Goal: Transaction & Acquisition: Purchase product/service

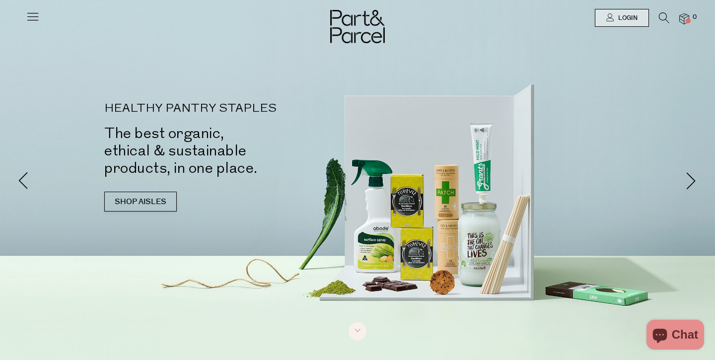
click at [34, 19] on icon at bounding box center [33, 16] width 14 height 14
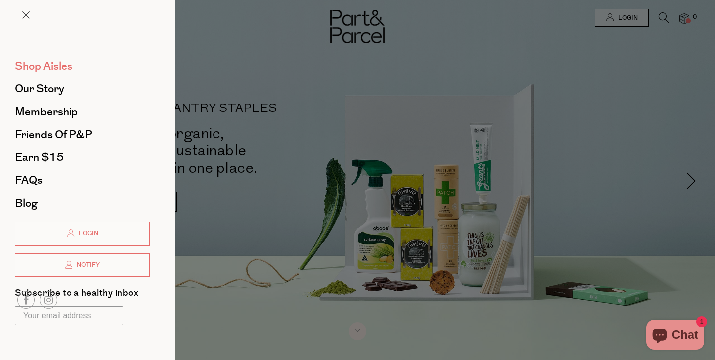
click at [52, 70] on span "Shop Aisles" at bounding box center [44, 66] width 58 height 16
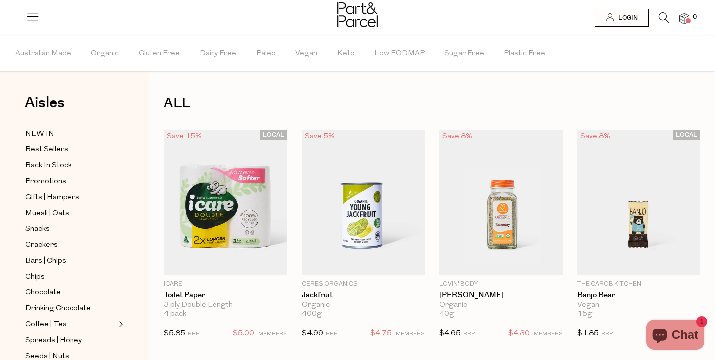
click at [664, 19] on icon at bounding box center [664, 17] width 10 height 11
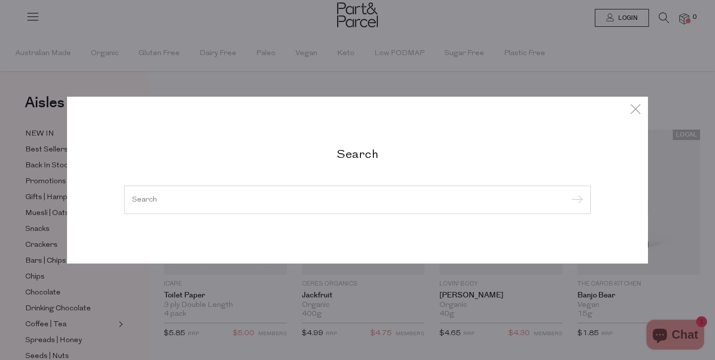
type input "i"
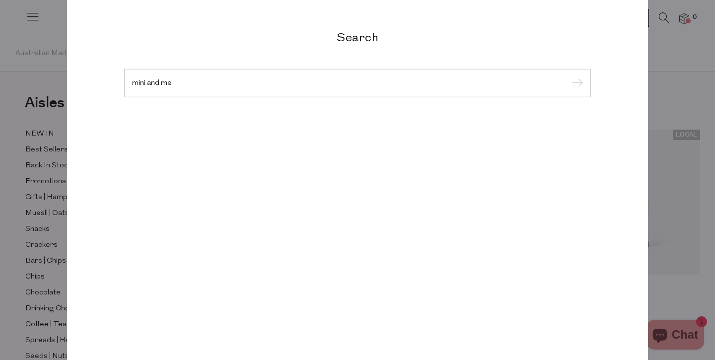
type input "mini and me"
click at [576, 83] on input "submit" at bounding box center [575, 83] width 15 height 15
